Goal: Task Accomplishment & Management: Use online tool/utility

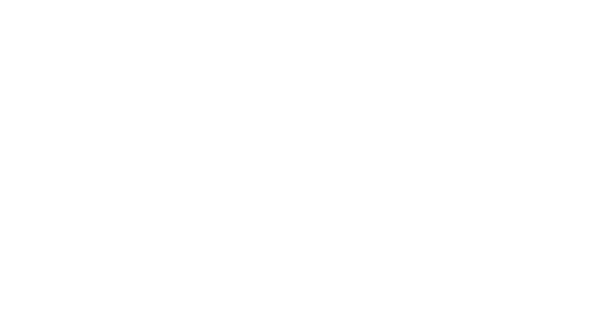
select select ""engineering""
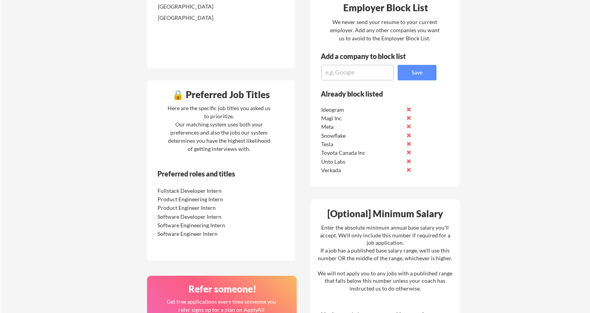
scroll to position [329, 0]
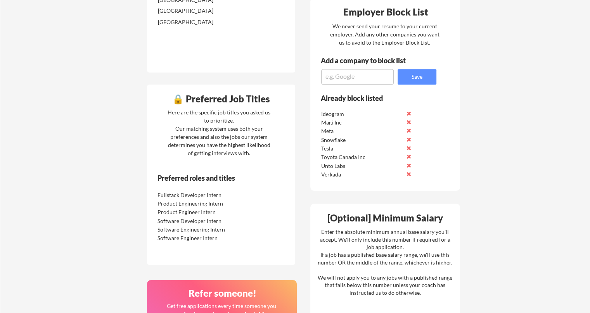
click at [364, 69] on textarea at bounding box center [357, 77] width 73 height 16
type textarea "Suno"
click at [409, 73] on button "Save" at bounding box center [417, 77] width 39 height 16
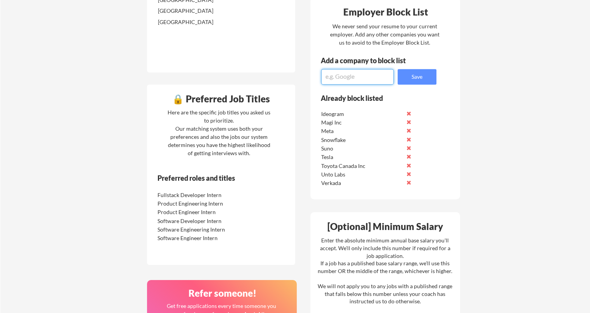
click at [360, 79] on textarea at bounding box center [357, 77] width 73 height 16
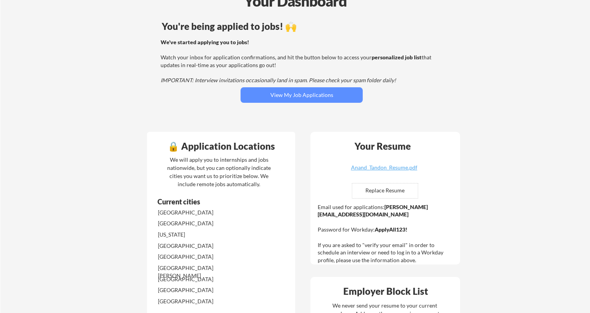
scroll to position [34, 0]
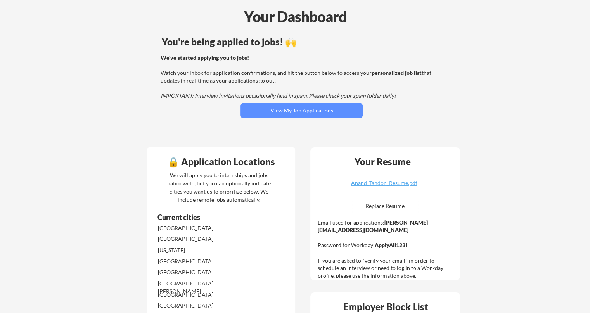
click at [341, 124] on div "You're being applied to jobs! 🙌 We've started applying you to jobs! Watch your …" at bounding box center [301, 87] width 313 height 109
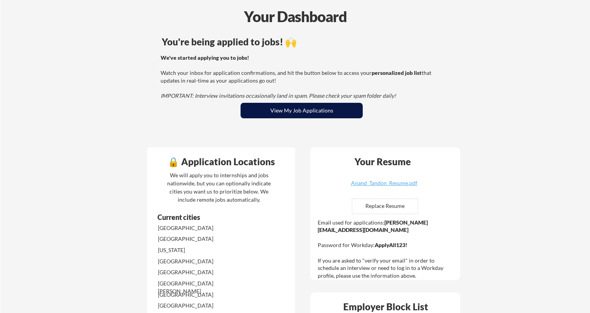
click at [333, 103] on button "View My Job Applications" at bounding box center [302, 111] width 122 height 16
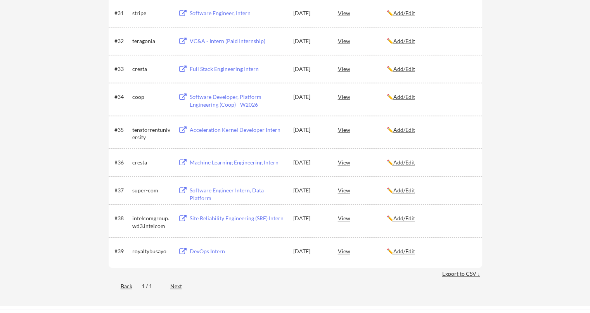
scroll to position [1137, 0]
